Goal: Task Accomplishment & Management: Manage account settings

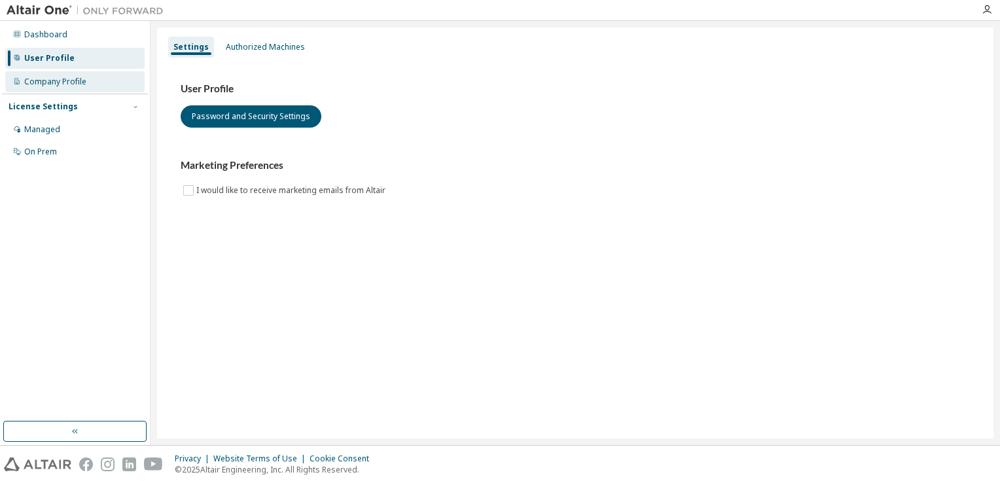
click at [62, 85] on div "Company Profile" at bounding box center [55, 82] width 62 height 10
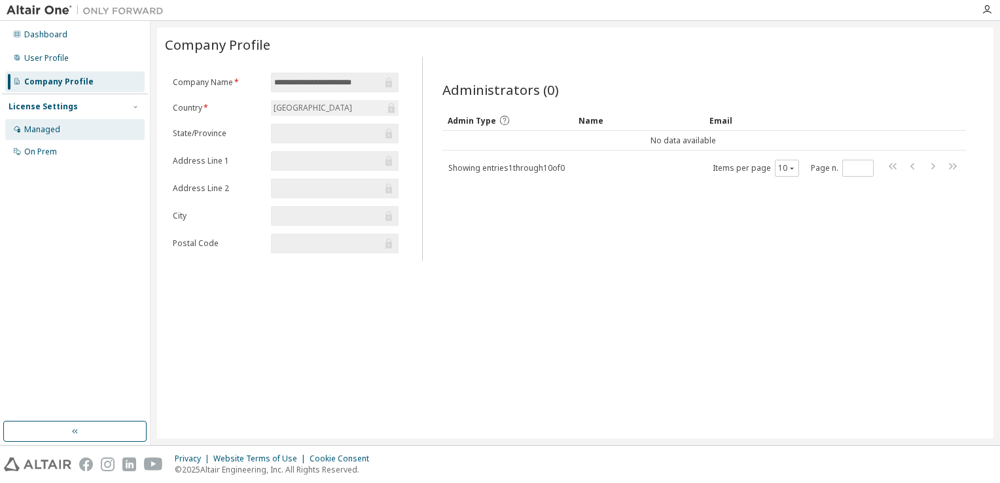
drag, startPoint x: 73, startPoint y: 114, endPoint x: 73, endPoint y: 124, distance: 9.8
click at [73, 117] on div "License Settings Managed On Prem" at bounding box center [75, 129] width 146 height 70
click at [73, 124] on div "Managed" at bounding box center [74, 129] width 139 height 21
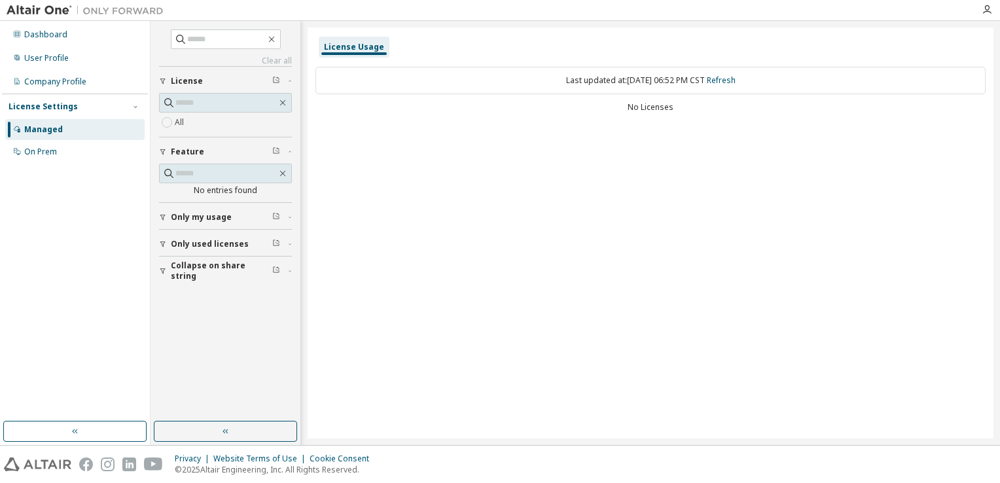
click at [634, 111] on div "No Licenses" at bounding box center [651, 107] width 670 height 10
click at [736, 82] on link "Refresh" at bounding box center [721, 80] width 29 height 11
click at [196, 219] on span "Only my usage" at bounding box center [201, 217] width 61 height 10
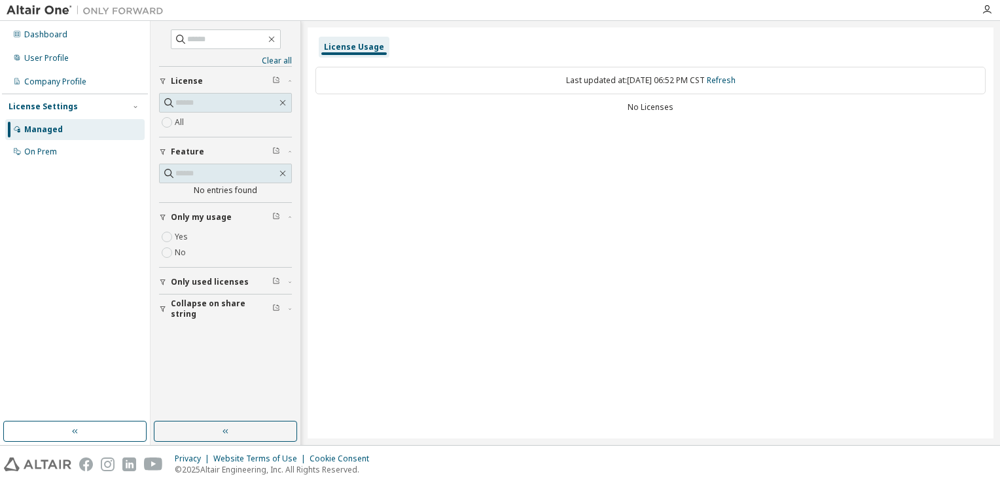
click at [198, 282] on span "Only used licenses" at bounding box center [210, 282] width 78 height 10
click at [202, 347] on span "Collapse on share string" at bounding box center [221, 347] width 101 height 21
click at [190, 351] on button "Collapse on share string" at bounding box center [225, 347] width 133 height 29
click at [214, 431] on button "button" at bounding box center [225, 431] width 143 height 21
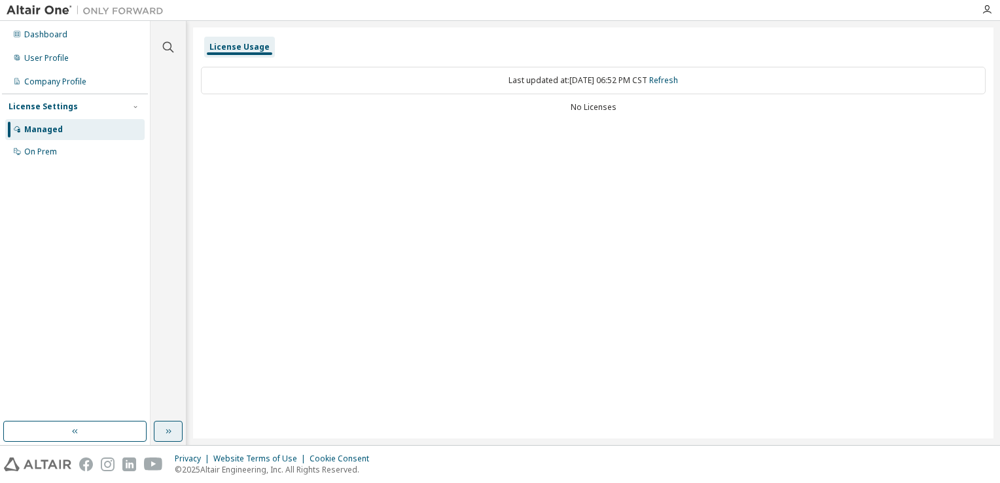
click at [172, 430] on icon "button" at bounding box center [168, 431] width 10 height 10
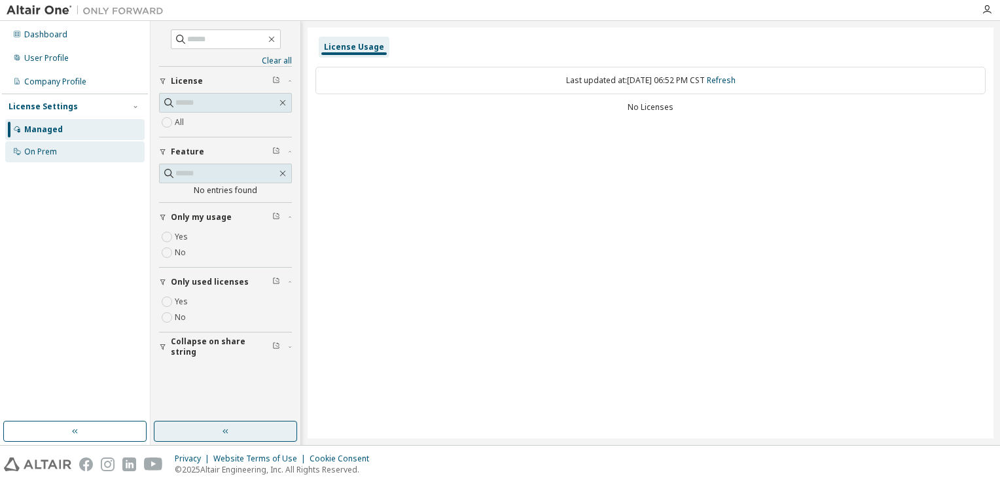
click at [35, 158] on div "On Prem" at bounding box center [74, 151] width 139 height 21
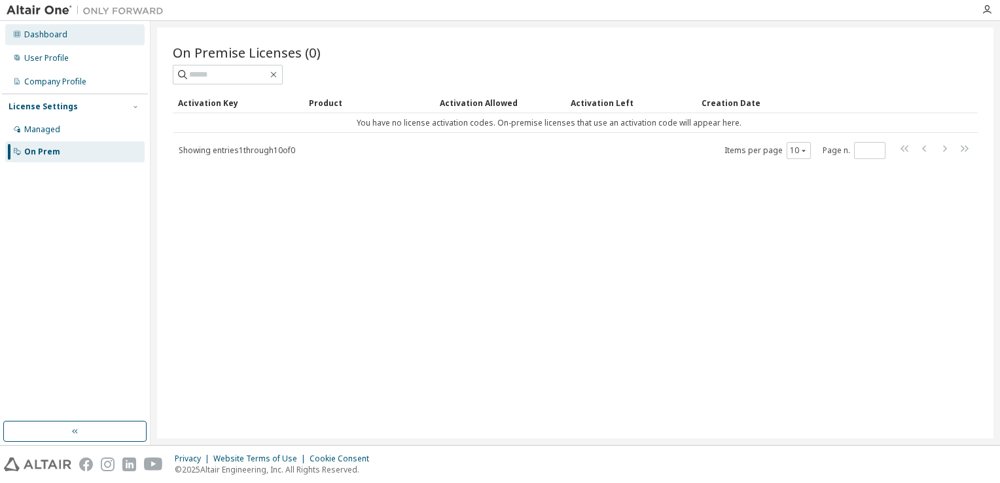
click at [72, 38] on div "Dashboard" at bounding box center [74, 34] width 139 height 21
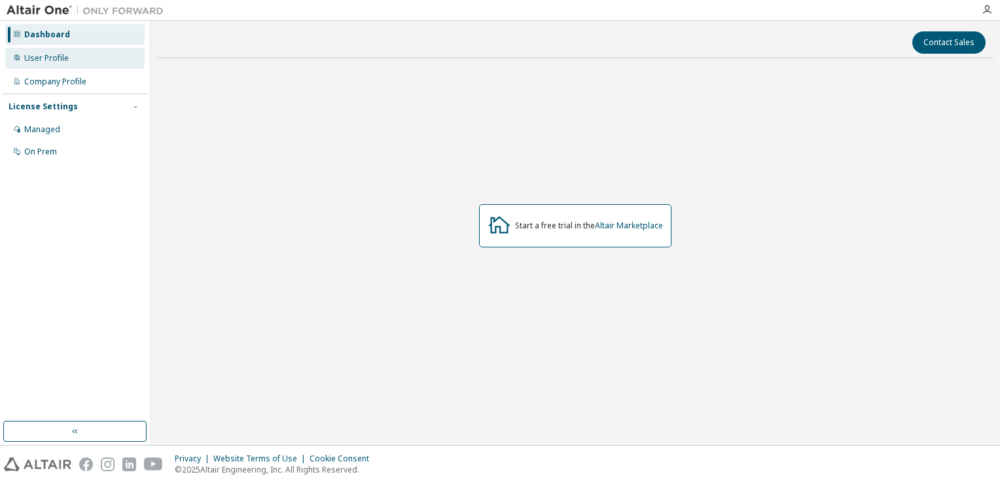
click at [78, 58] on div "User Profile" at bounding box center [74, 58] width 139 height 21
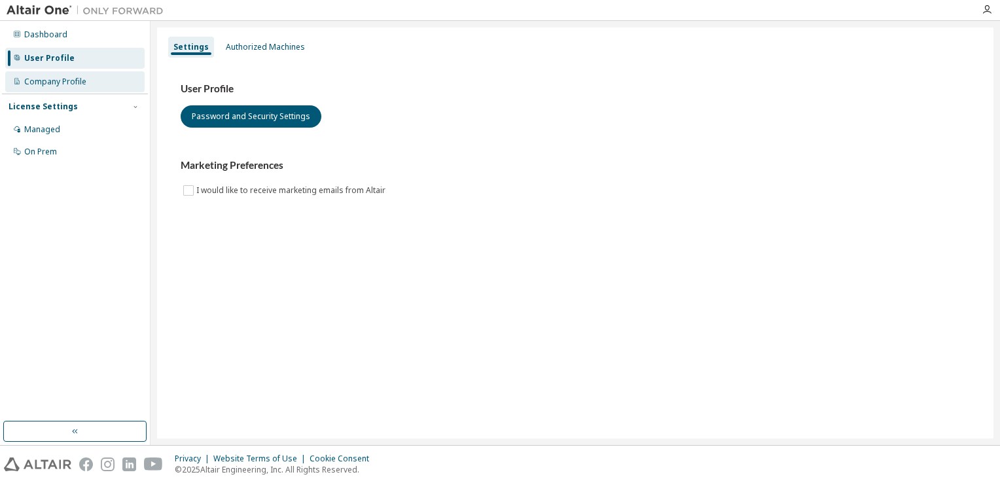
click at [77, 81] on div "Company Profile" at bounding box center [55, 82] width 62 height 10
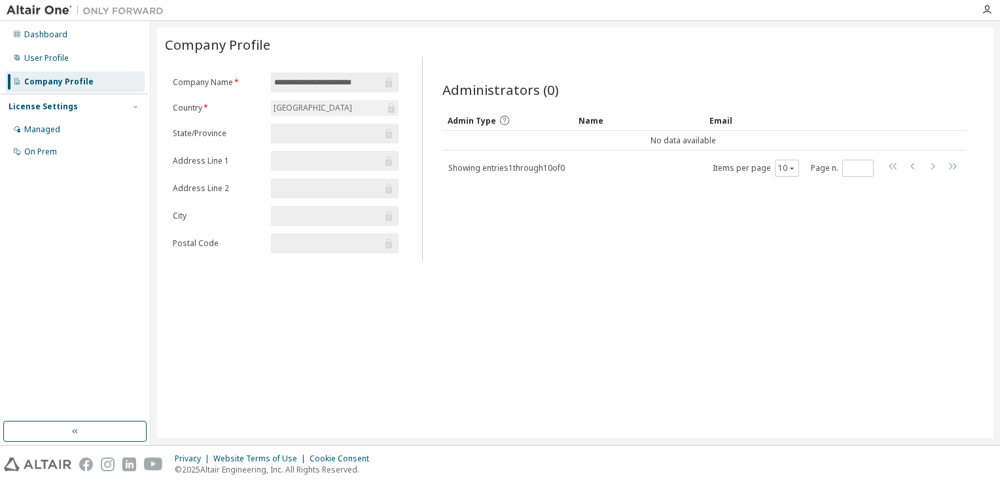
click at [308, 145] on form "**********" at bounding box center [286, 163] width 226 height 181
click at [188, 79] on label "Company Name *" at bounding box center [218, 82] width 90 height 10
click at [990, 7] on icon "button" at bounding box center [987, 10] width 10 height 10
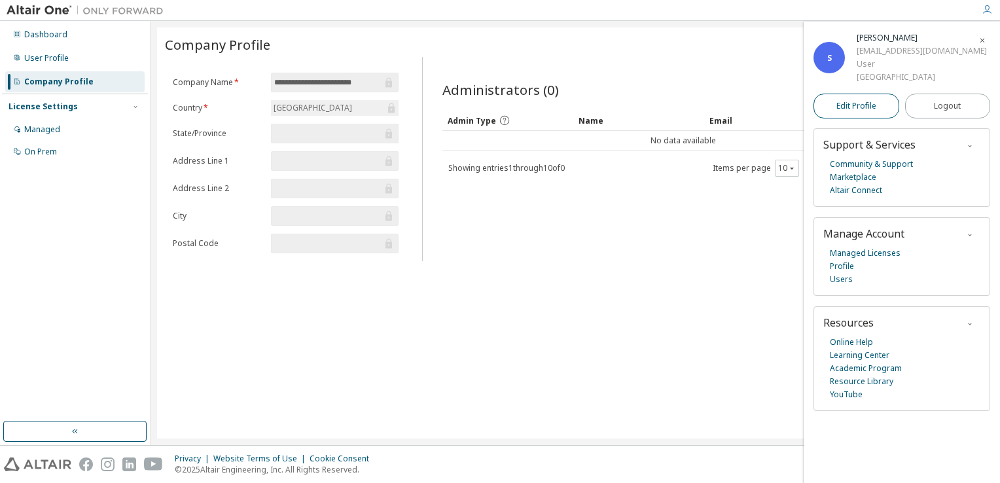
click at [868, 106] on span "Edit Profile" at bounding box center [857, 106] width 40 height 10
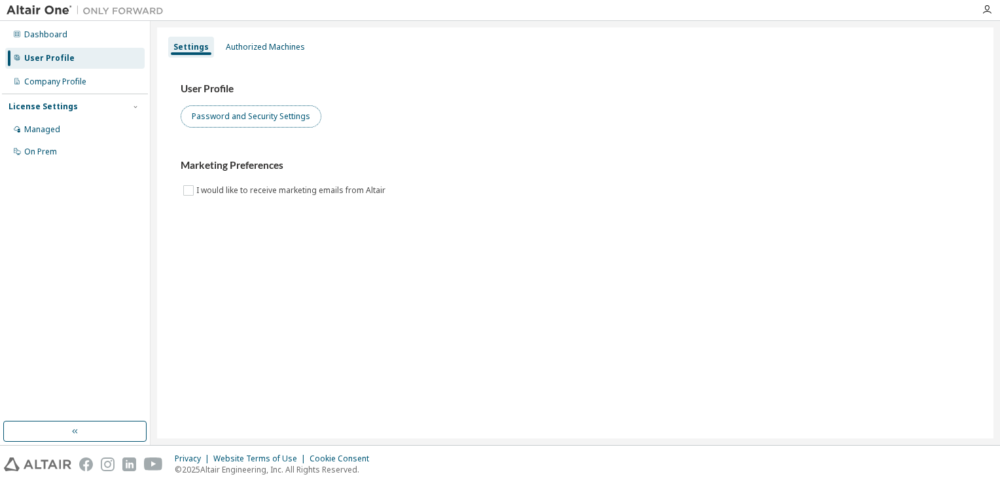
click at [237, 117] on button "Password and Security Settings" at bounding box center [251, 116] width 141 height 22
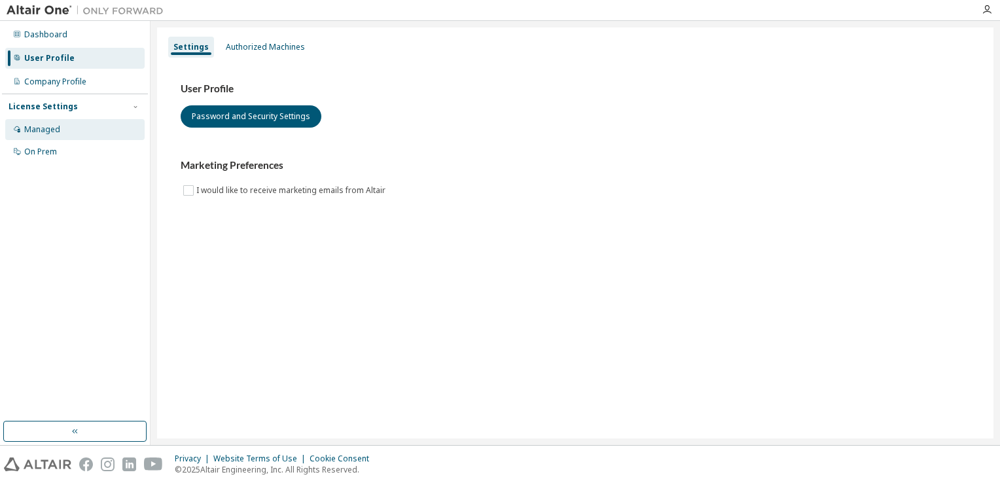
click at [58, 128] on div "Managed" at bounding box center [42, 129] width 36 height 10
